Goal: Task Accomplishment & Management: Complete application form

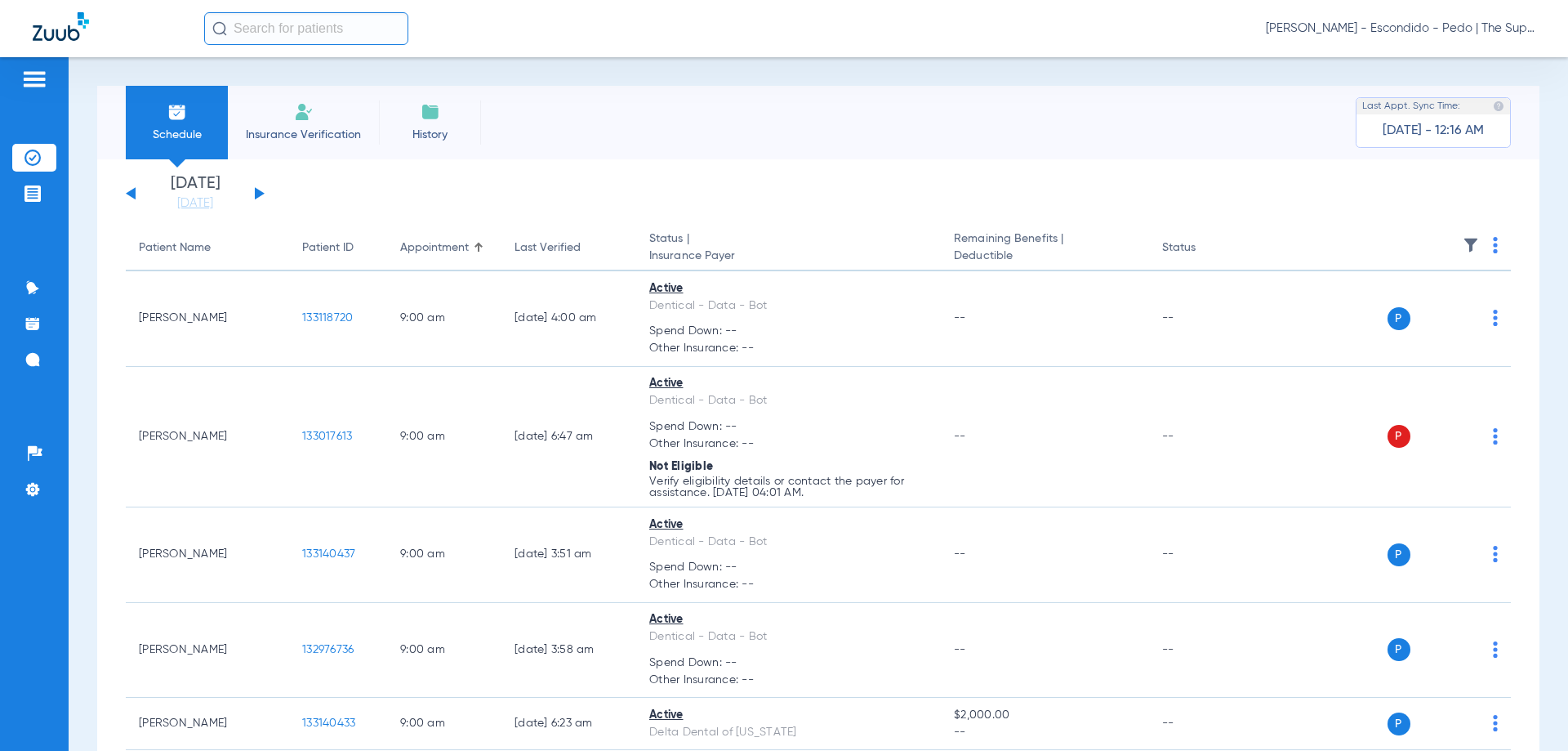
click at [323, 101] on li "Insurance Verification" at bounding box center [303, 122] width 151 height 74
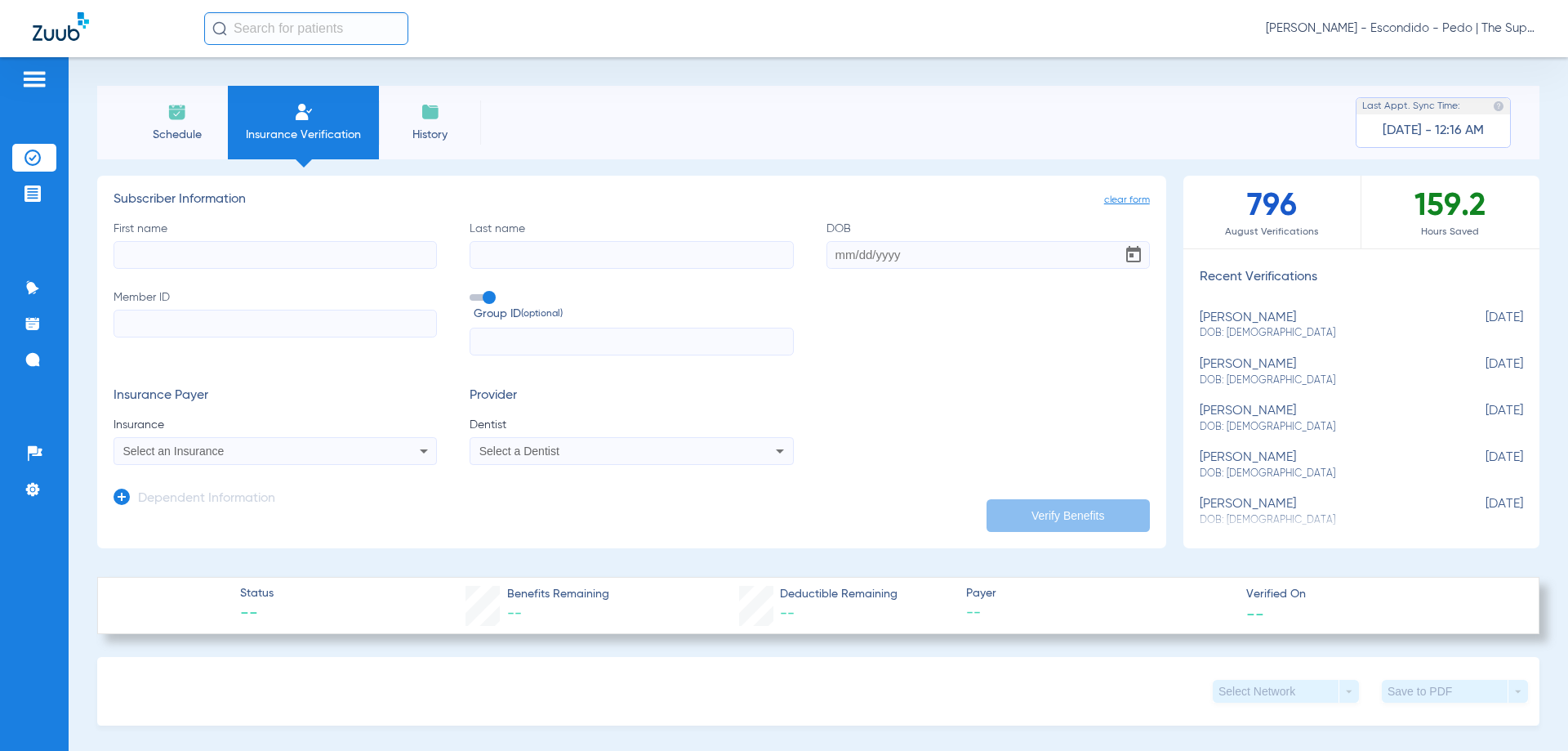
click at [210, 246] on input "First name" at bounding box center [275, 254] width 323 height 27
type input "ares"
click at [617, 256] on input "Last name" at bounding box center [630, 254] width 323 height 27
type input "[PERSON_NAME]"
click at [855, 261] on input "DOB" at bounding box center [988, 254] width 323 height 27
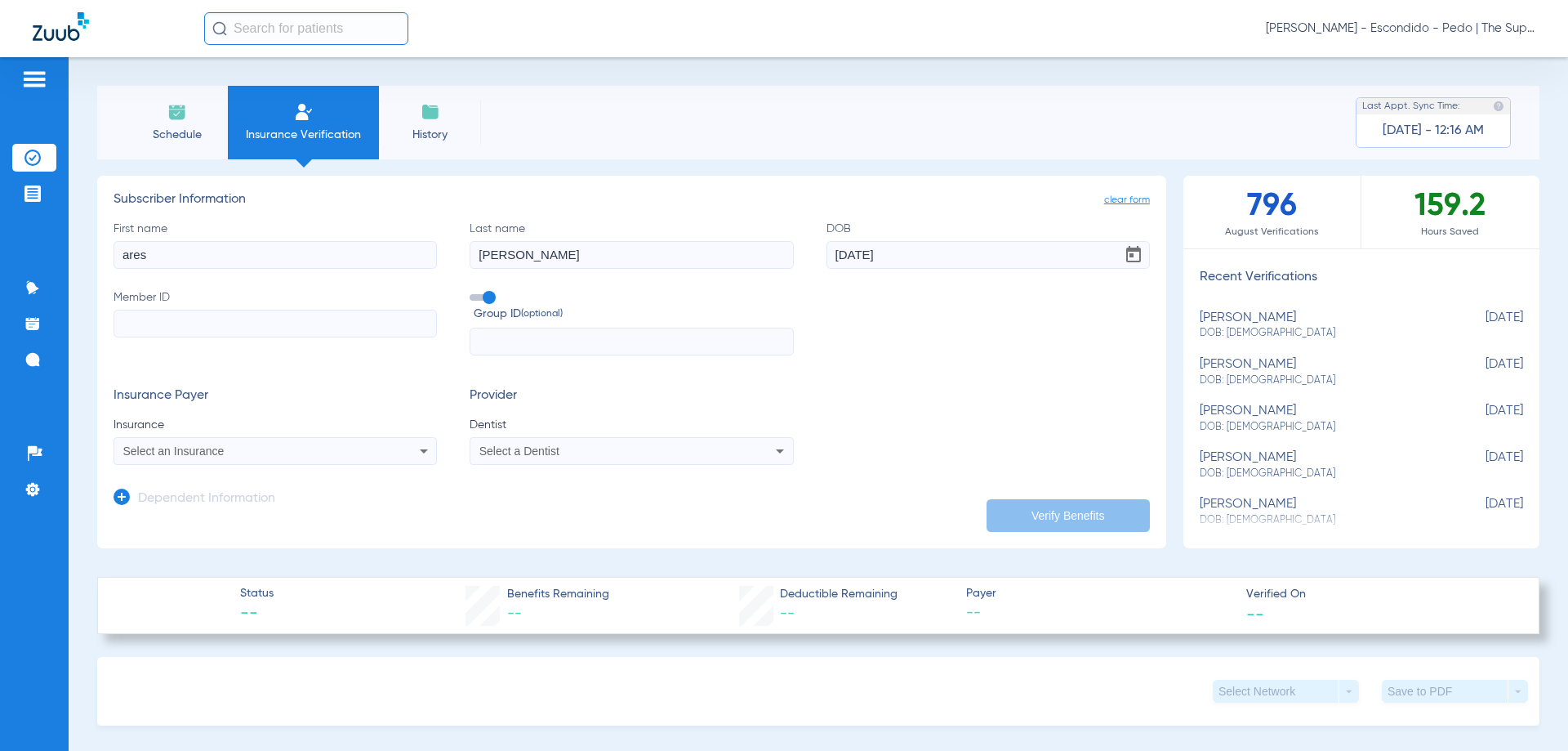
type input "[DATE]"
click at [218, 317] on input "Member ID" at bounding box center [275, 324] width 323 height 27
click at [199, 317] on input "Member ID Required" at bounding box center [275, 324] width 323 height 27
paste input "112165201601"
type input "112165201601"
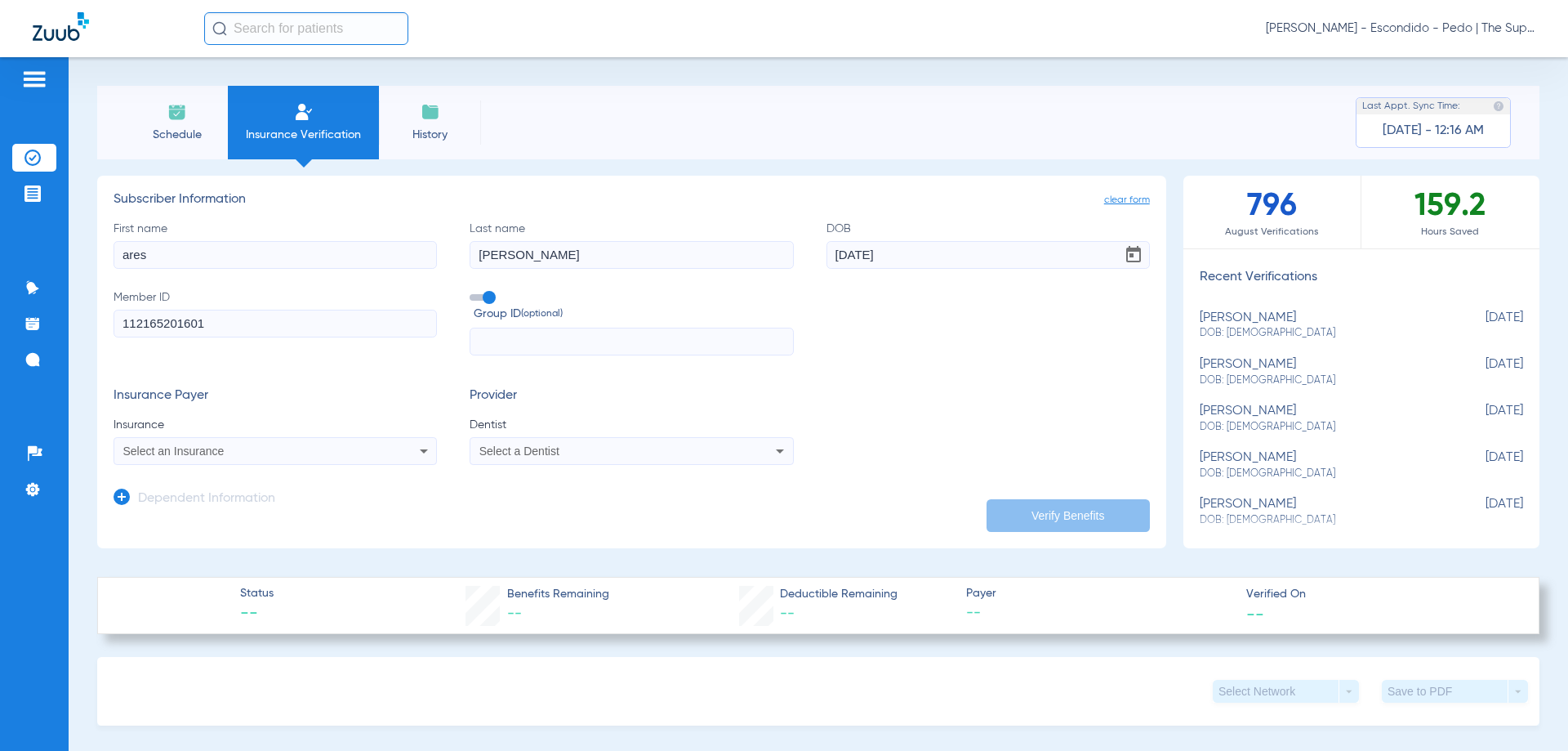
click at [211, 445] on div "Select an Insurance" at bounding box center [275, 451] width 322 height 20
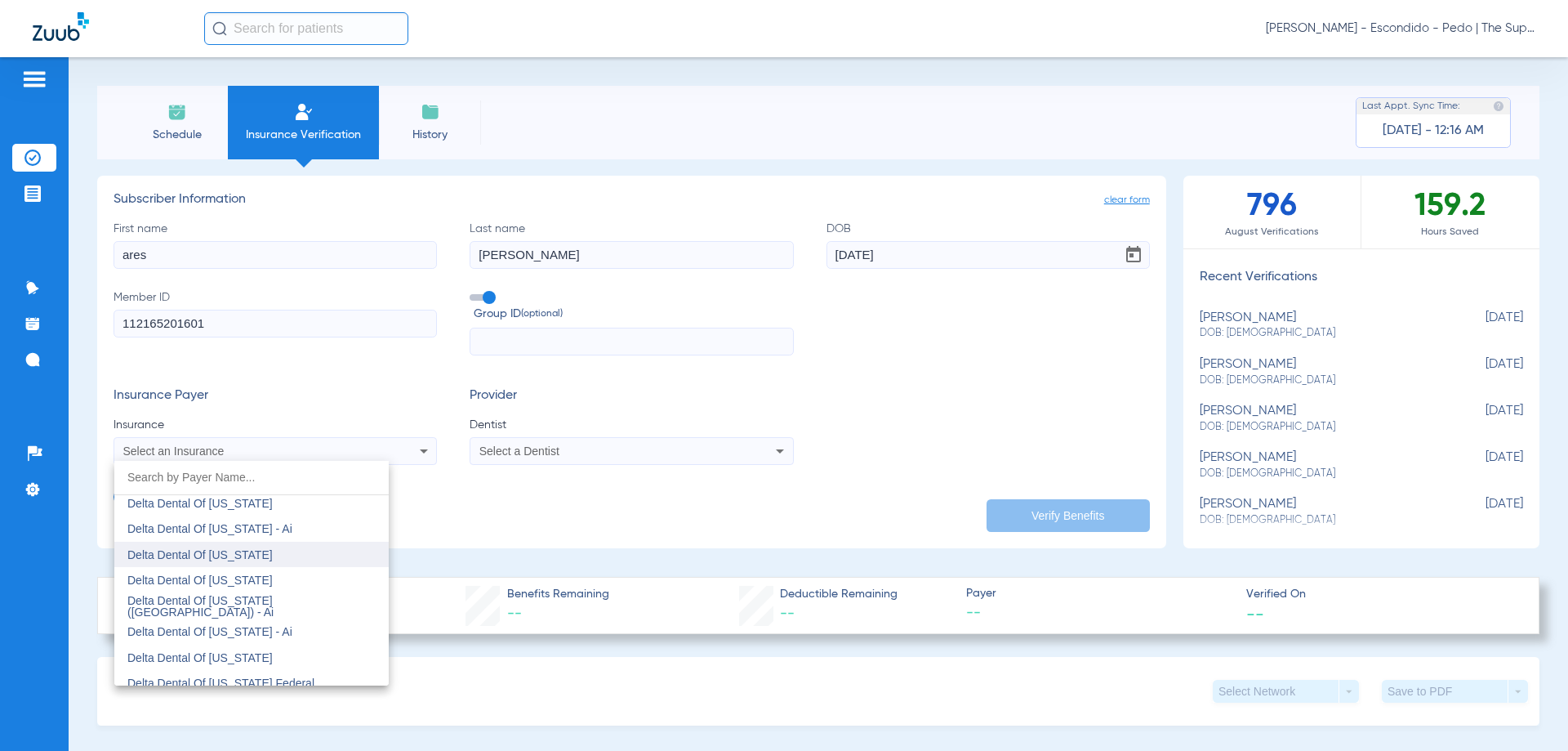
scroll to position [3105, 0]
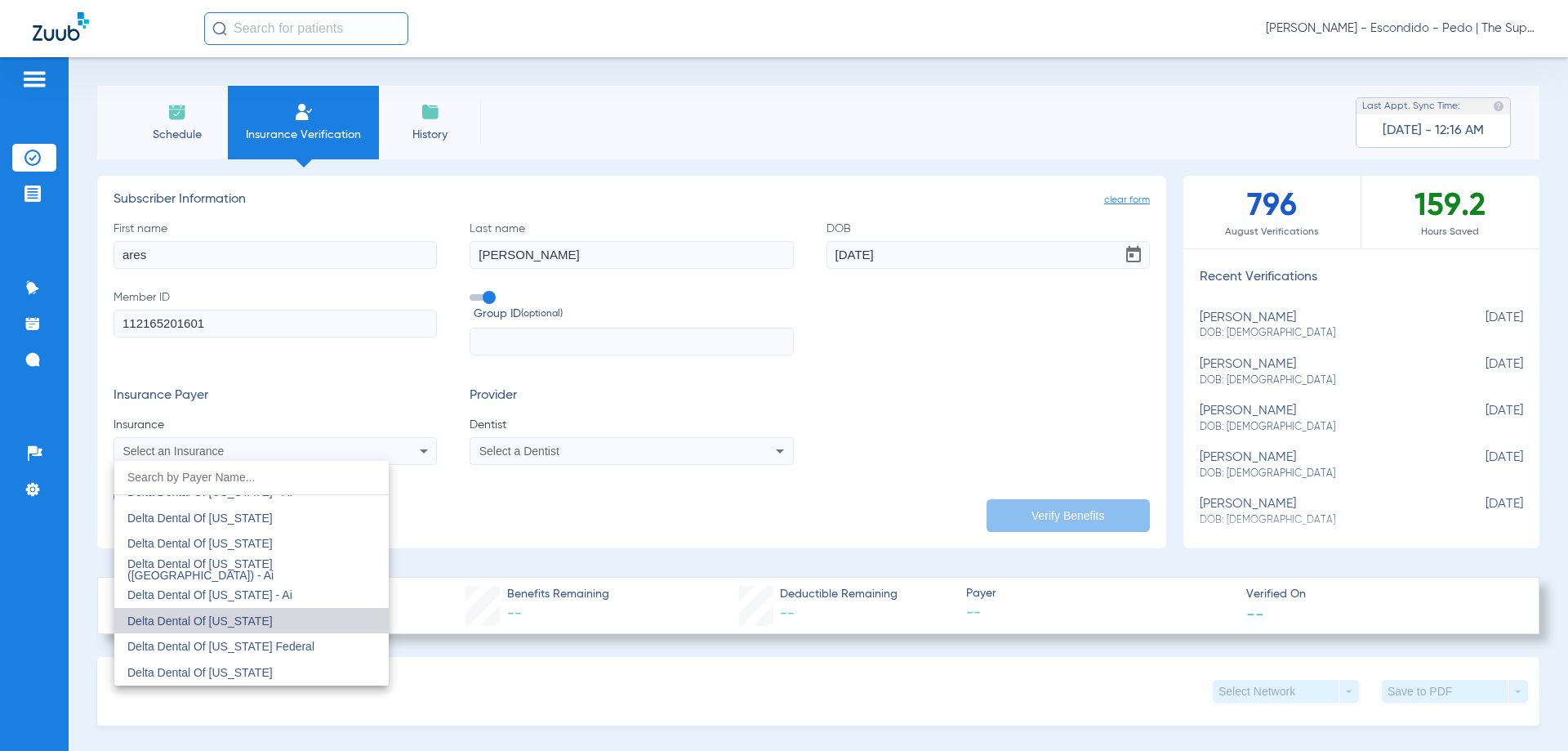
click at [261, 617] on mat-option "Delta Dental Of [US_STATE]" at bounding box center [251, 621] width 274 height 26
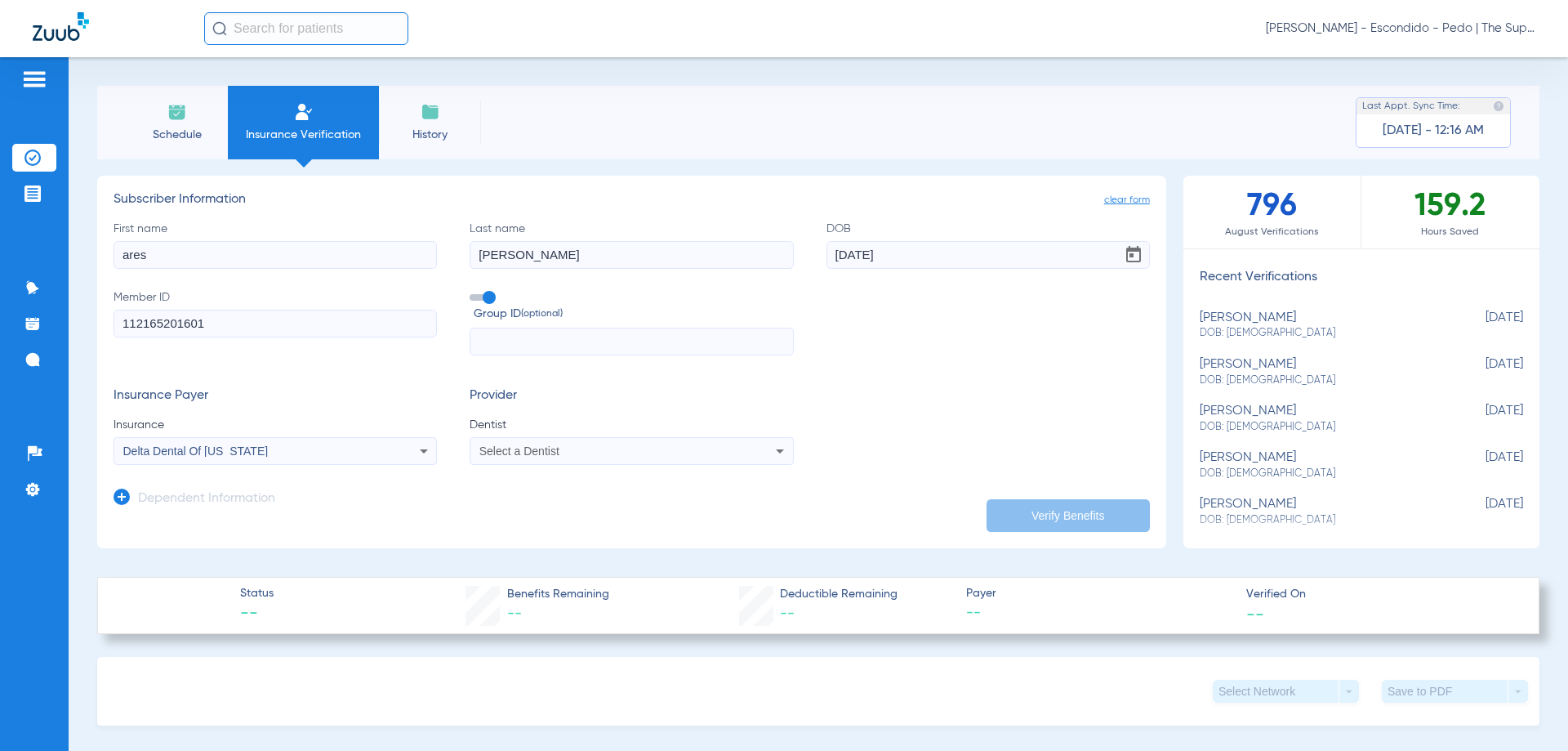
click at [535, 458] on div "Select a Dentist" at bounding box center [630, 451] width 322 height 20
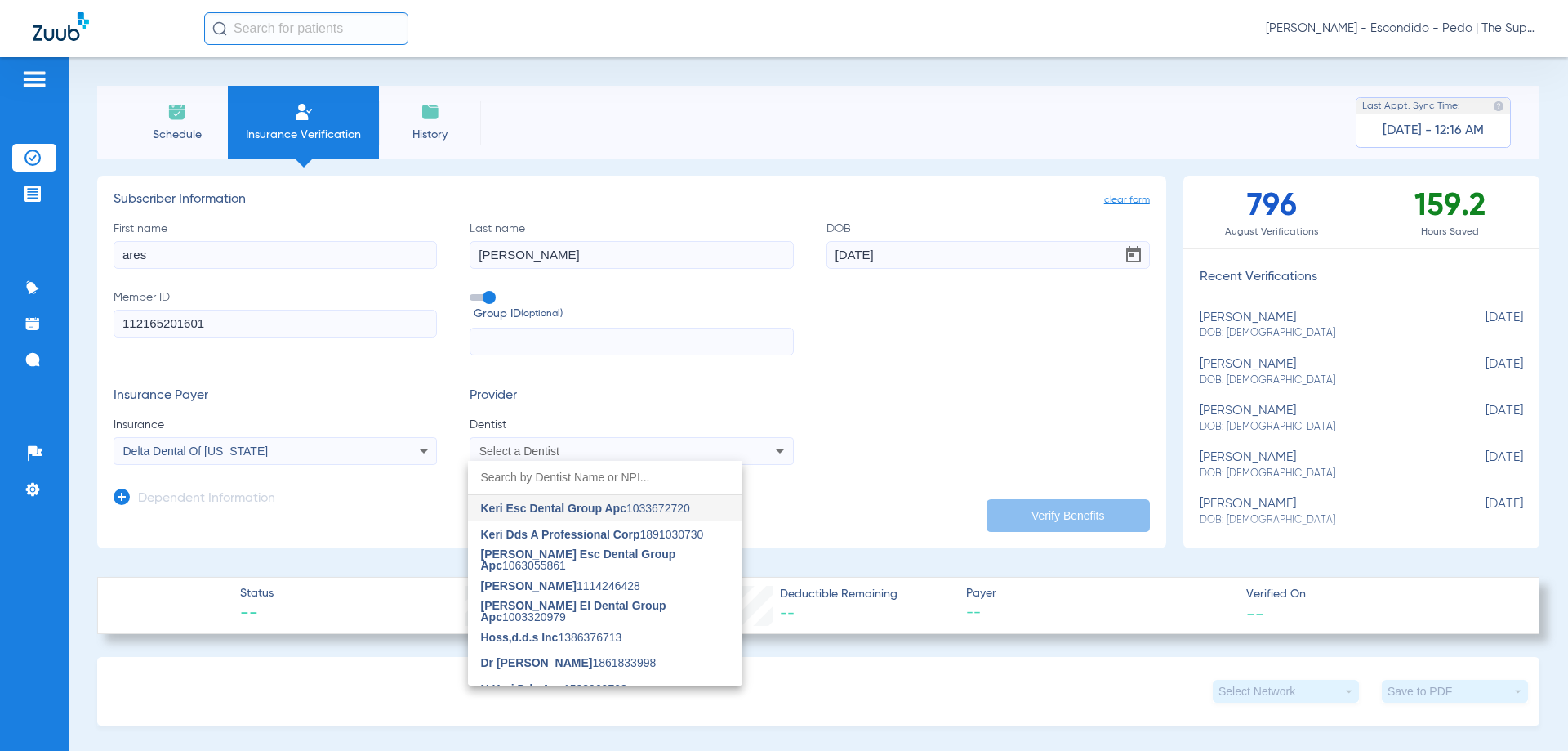
click at [603, 512] on span "Keri Esc Dental Group Apc" at bounding box center [554, 508] width 146 height 13
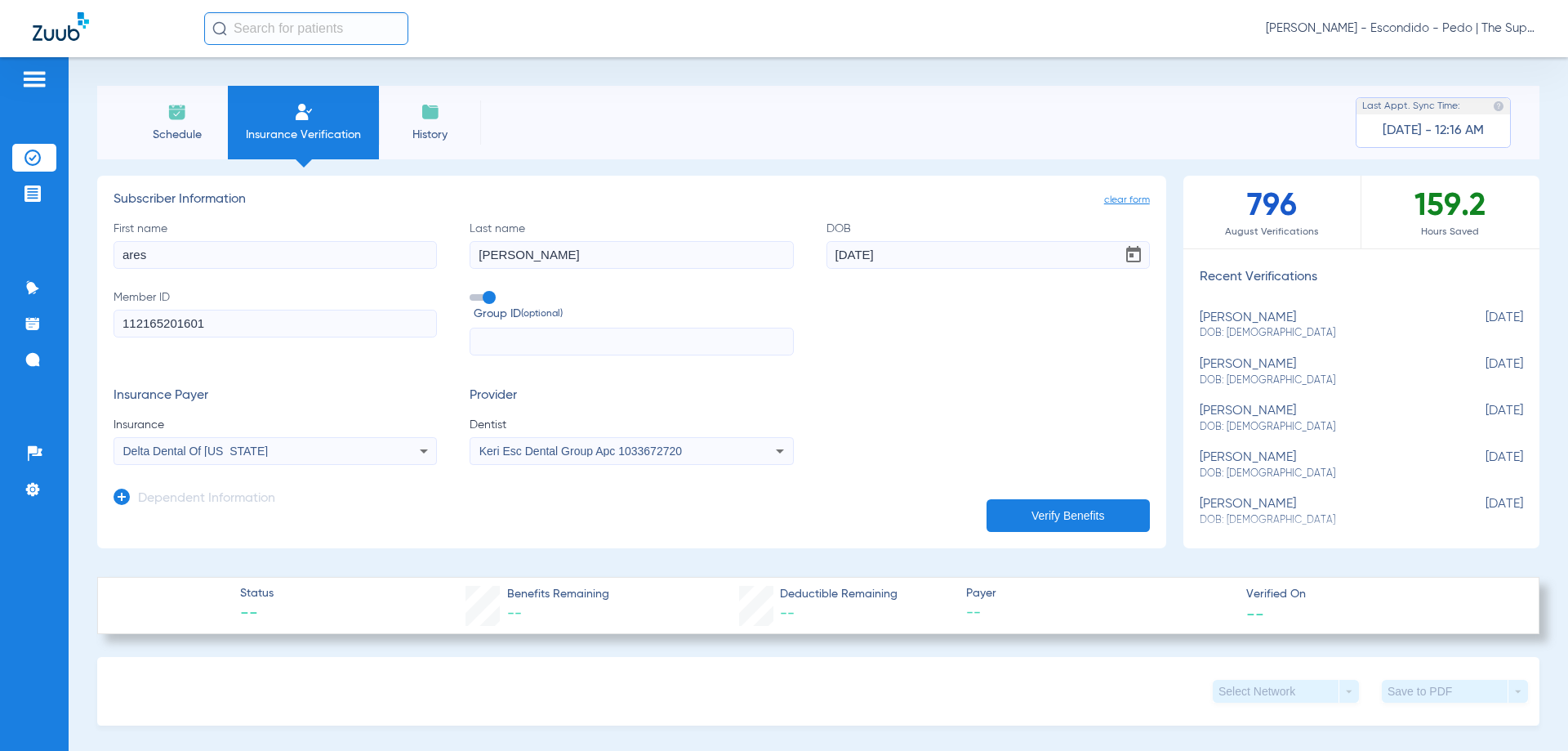
click at [1014, 506] on button "Verify Benefits" at bounding box center [1068, 516] width 163 height 33
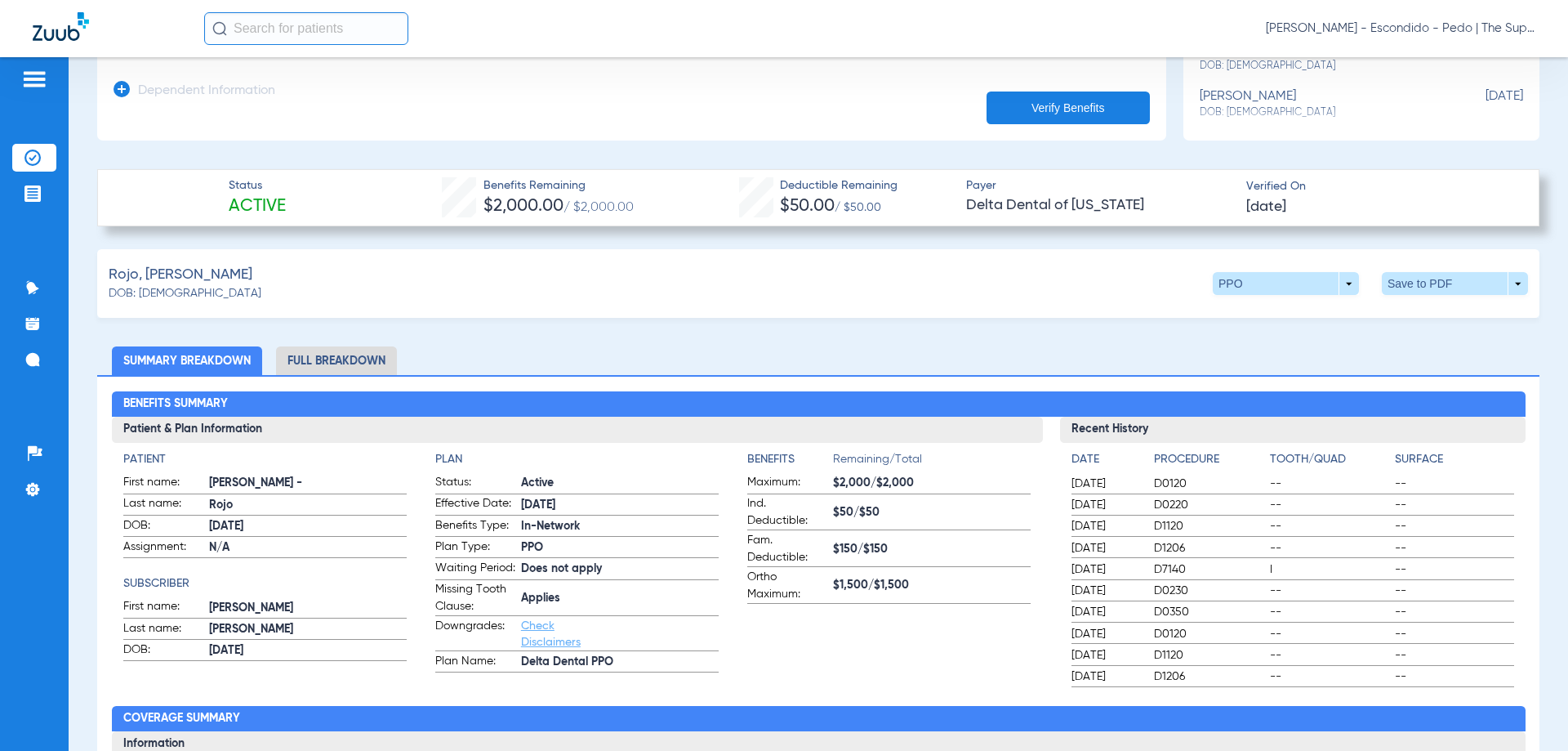
scroll to position [408, 0]
